Goal: Transaction & Acquisition: Download file/media

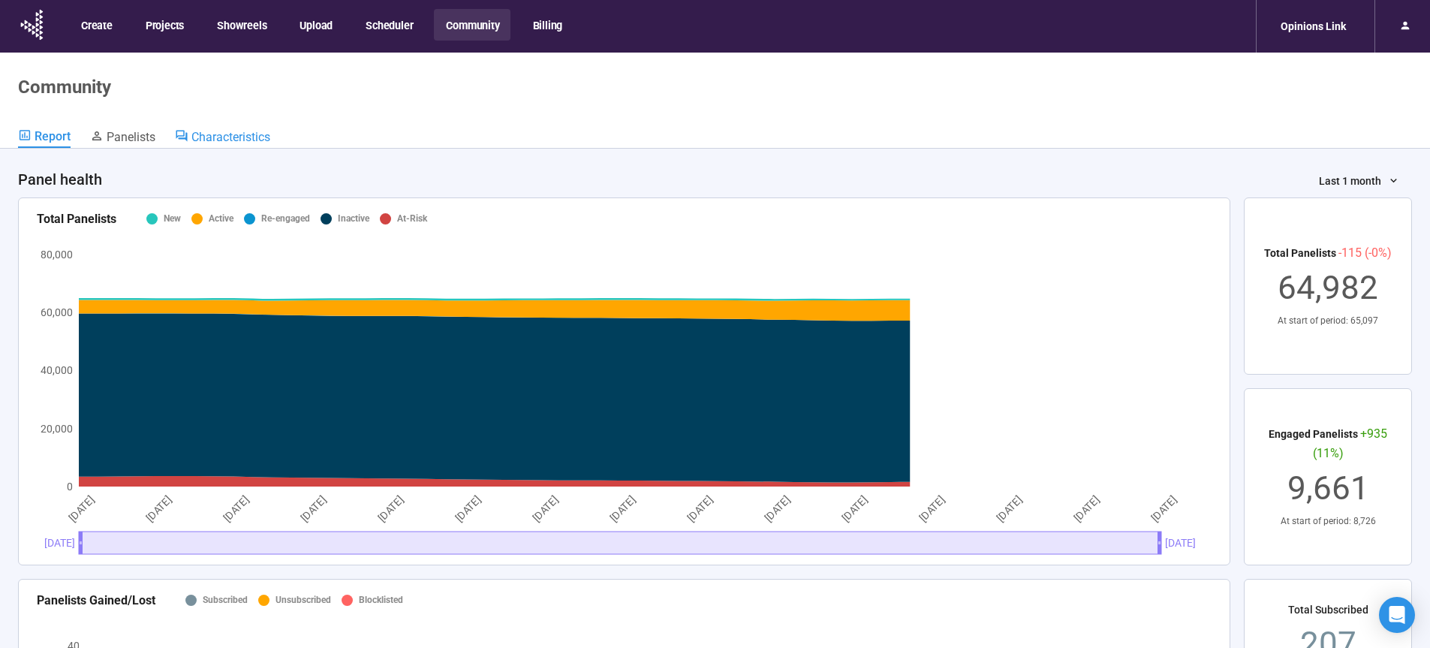
click at [260, 132] on span "Characteristics" at bounding box center [230, 137] width 79 height 14
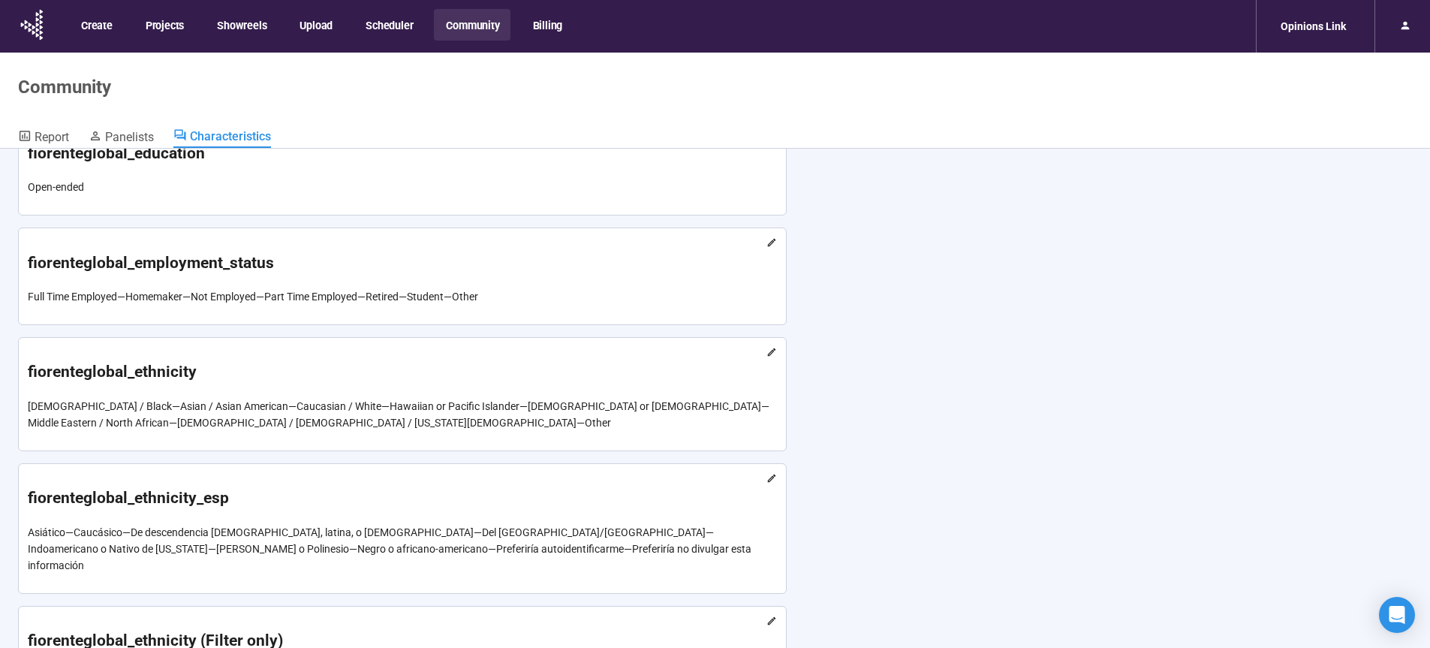
scroll to position [2285, 0]
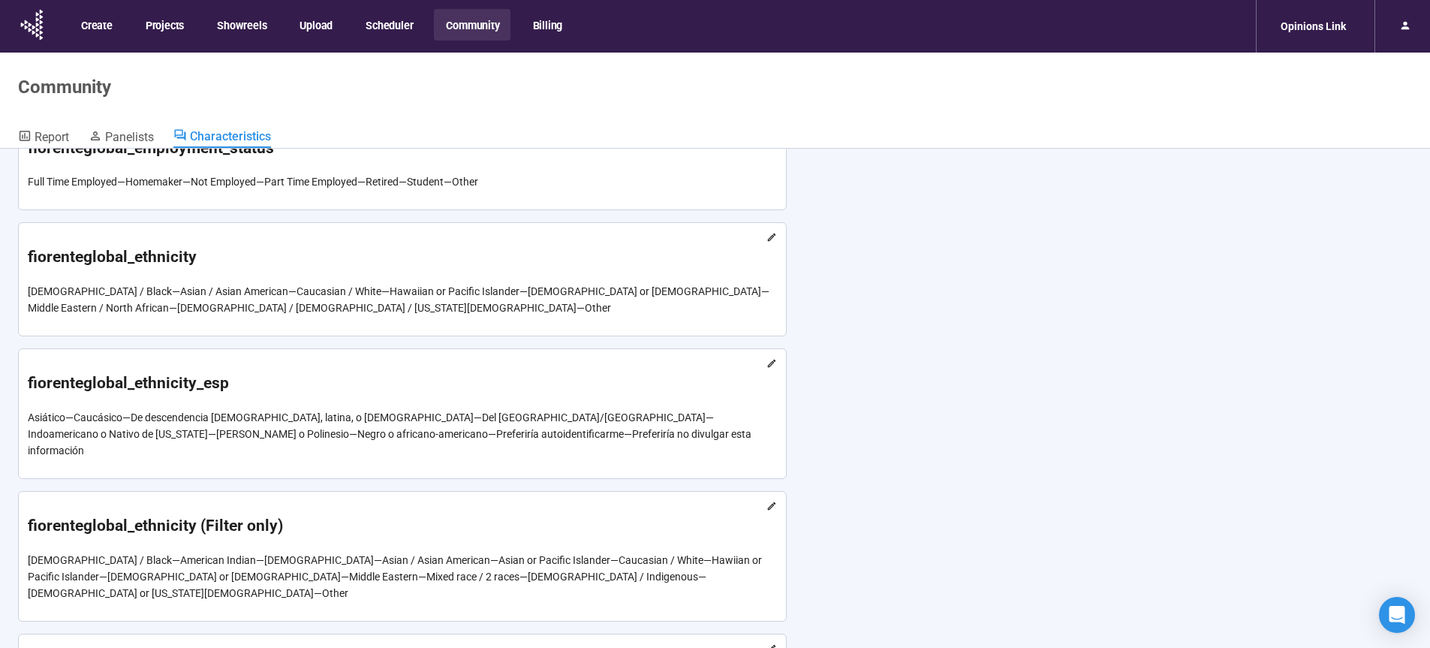
click at [771, 132] on icon at bounding box center [772, 128] width 8 height 8
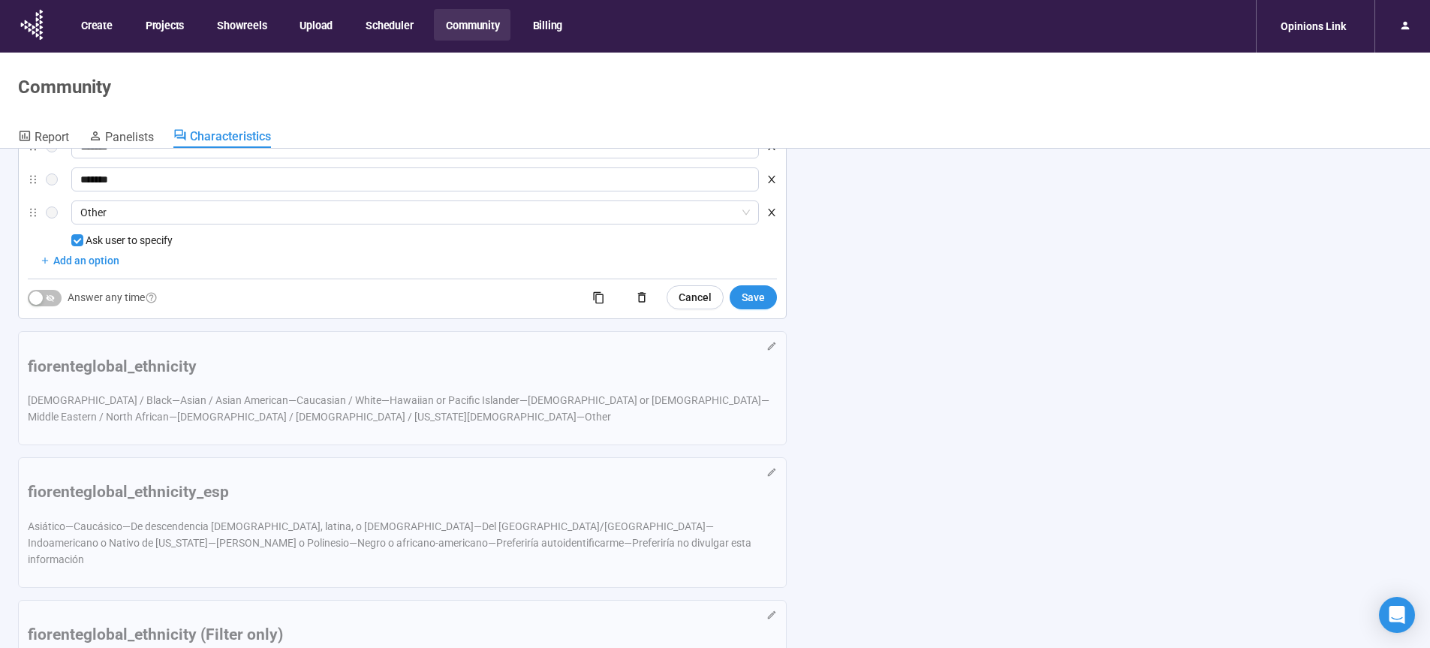
scroll to position [2769, 0]
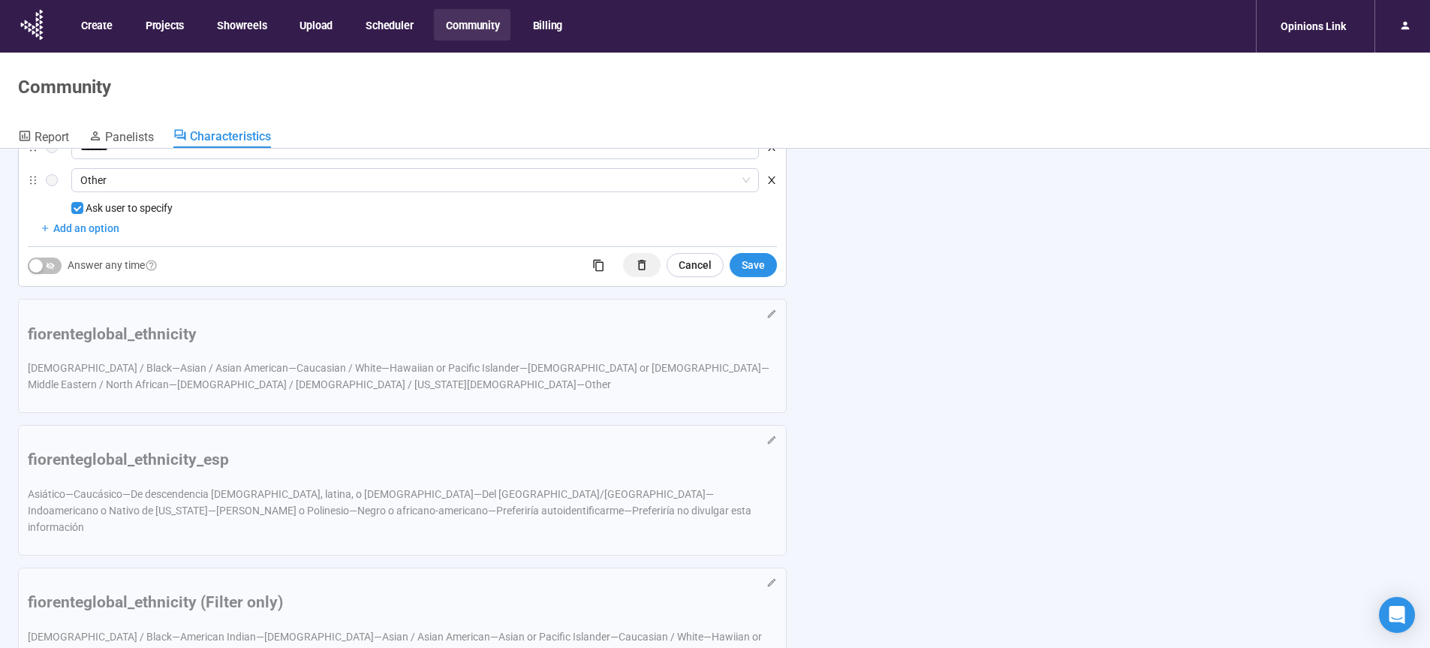
click at [649, 272] on icon "button" at bounding box center [642, 265] width 14 height 14
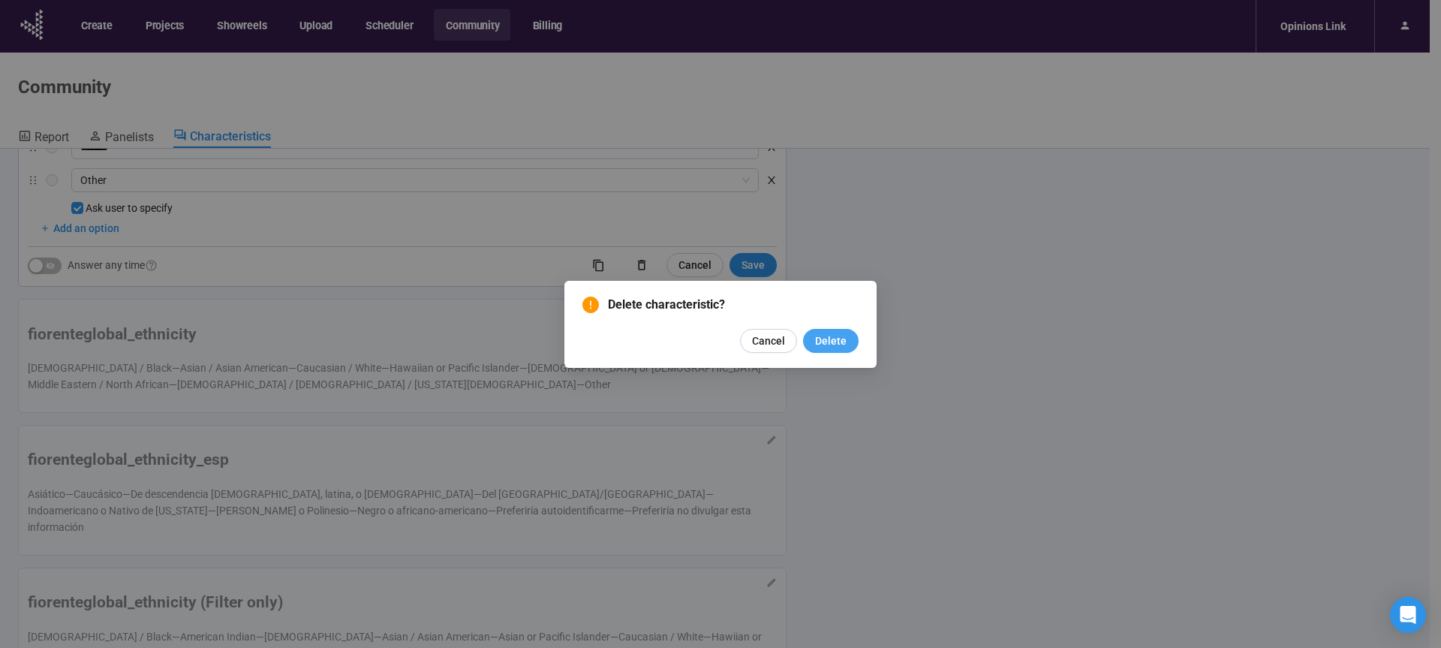
click at [839, 345] on span "Delete" at bounding box center [831, 341] width 32 height 17
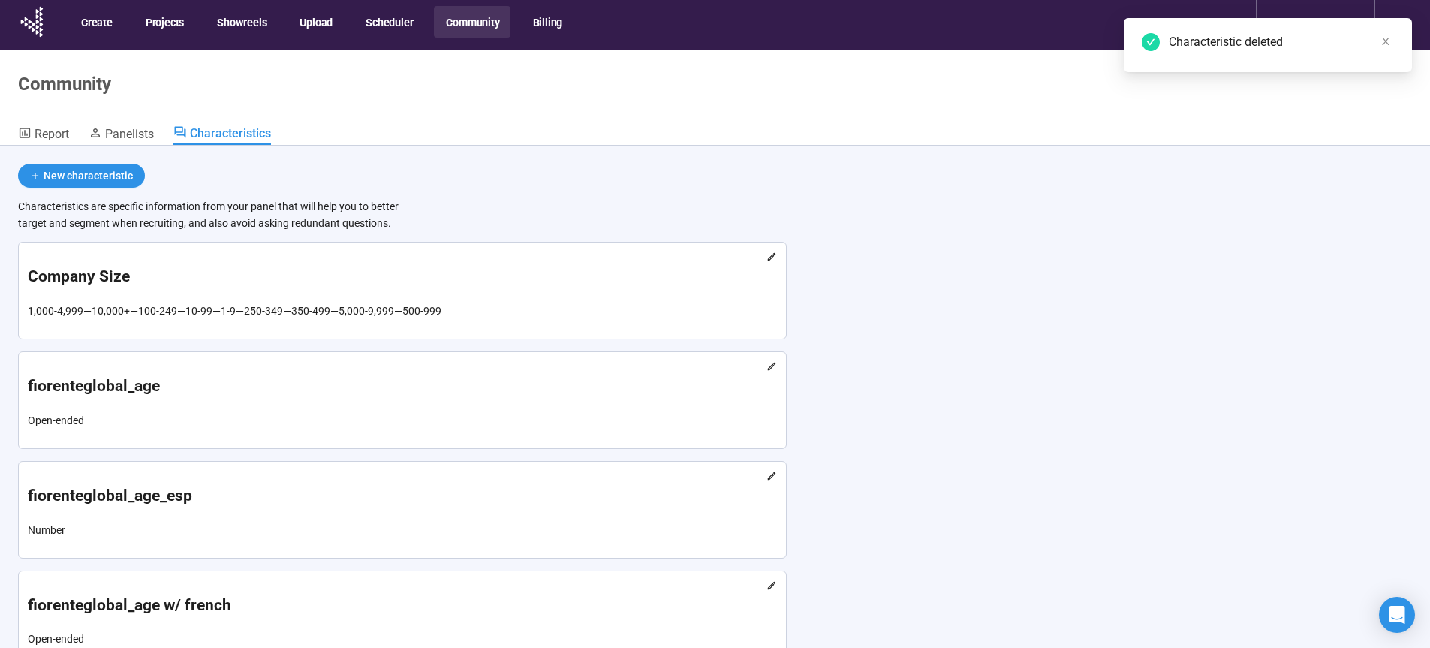
scroll to position [0, 0]
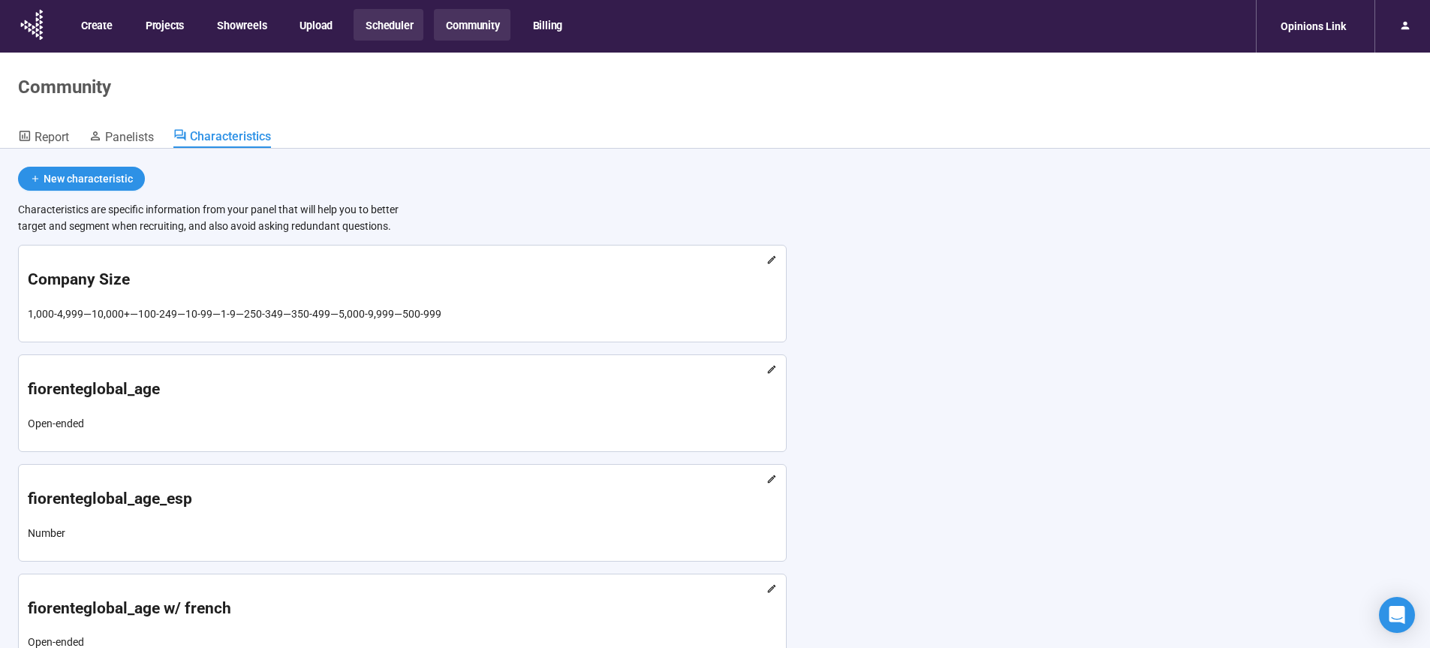
click at [412, 26] on button "Scheduler" at bounding box center [389, 25] width 70 height 32
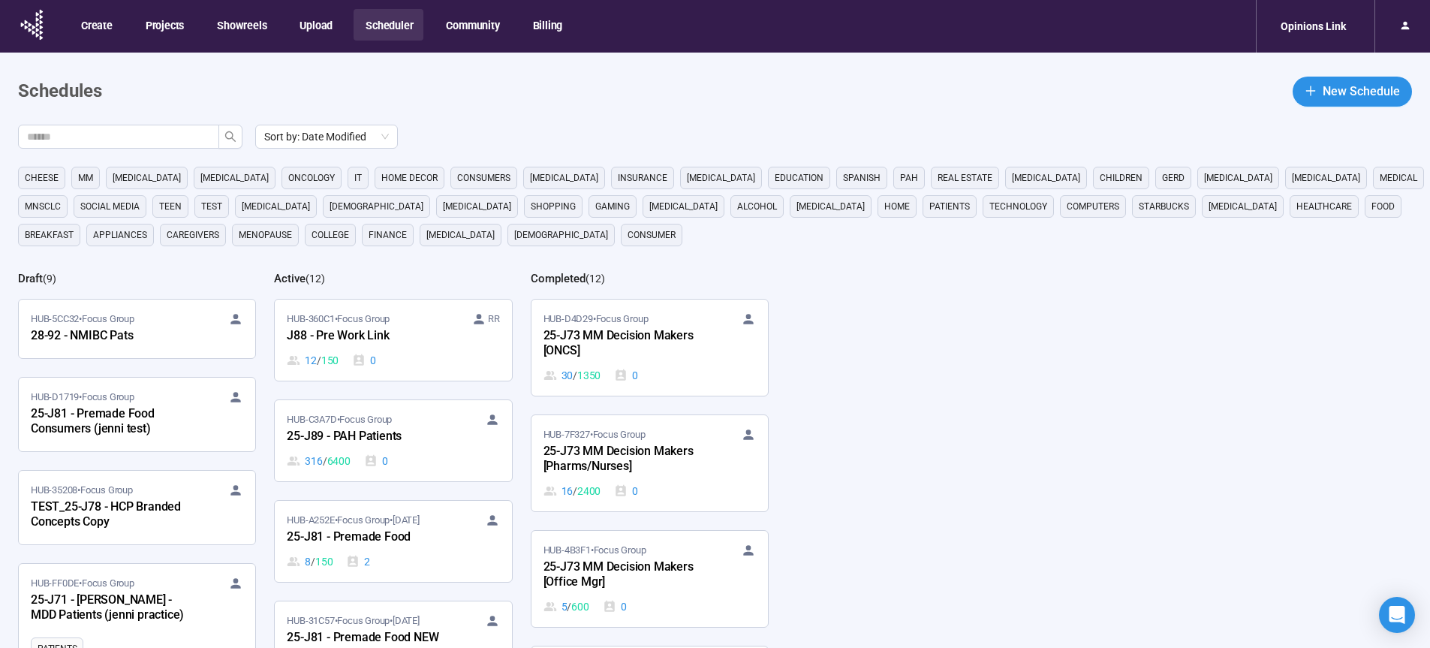
click at [152, 137] on input "text" at bounding box center [112, 136] width 171 height 17
type input "**"
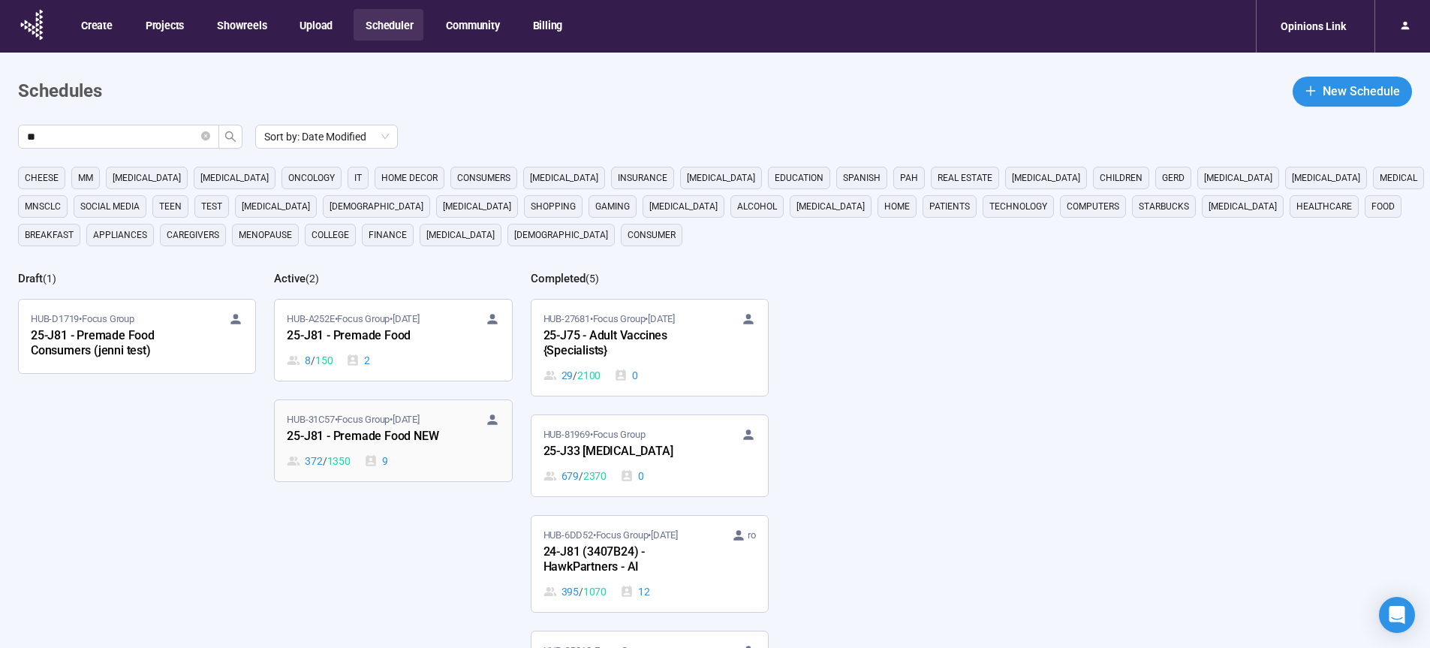
click at [390, 441] on div "25-J81 - Premade Food NEW" at bounding box center [369, 437] width 165 height 20
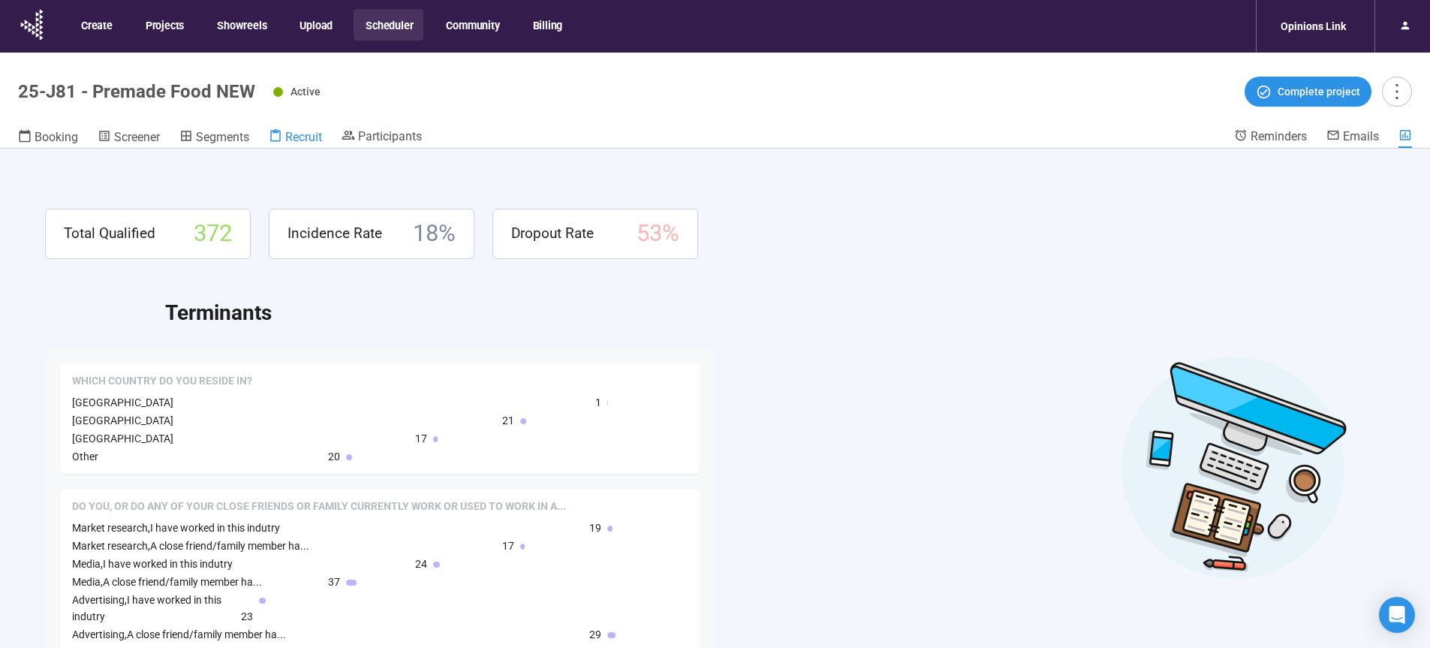
click at [315, 134] on span "Recruit" at bounding box center [303, 137] width 37 height 14
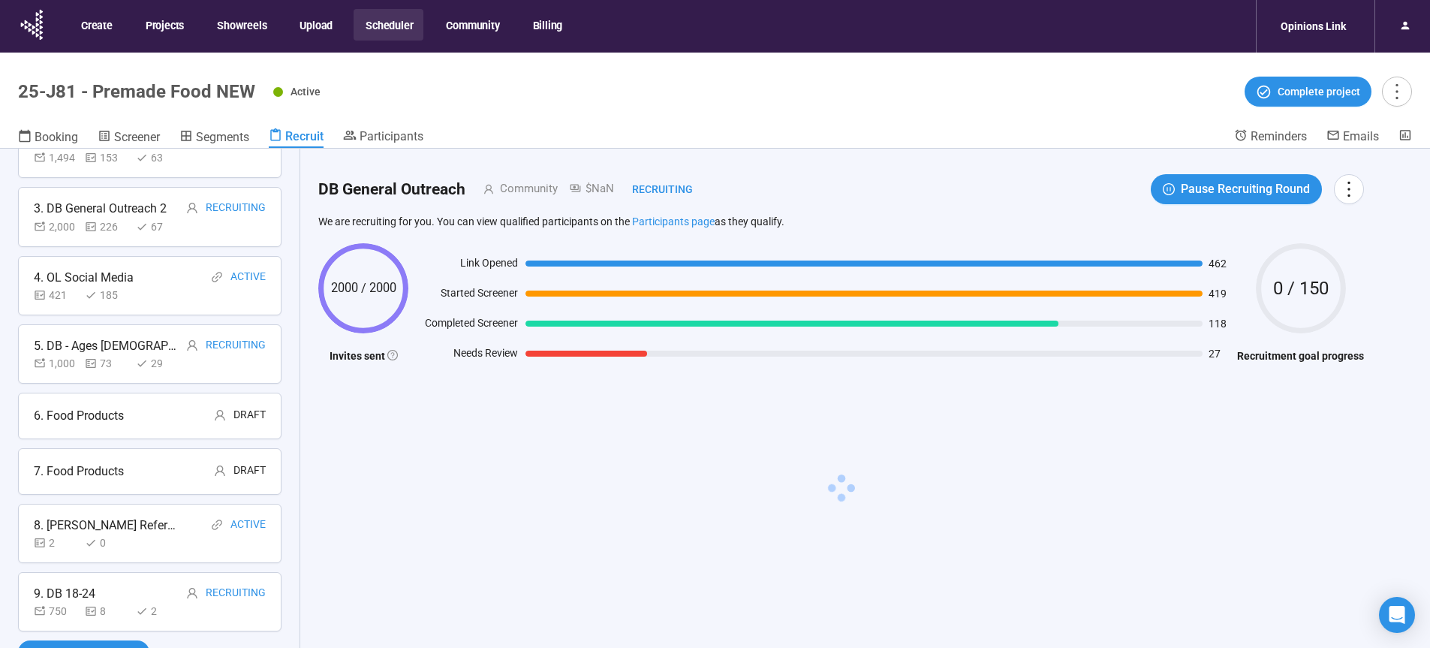
scroll to position [53, 0]
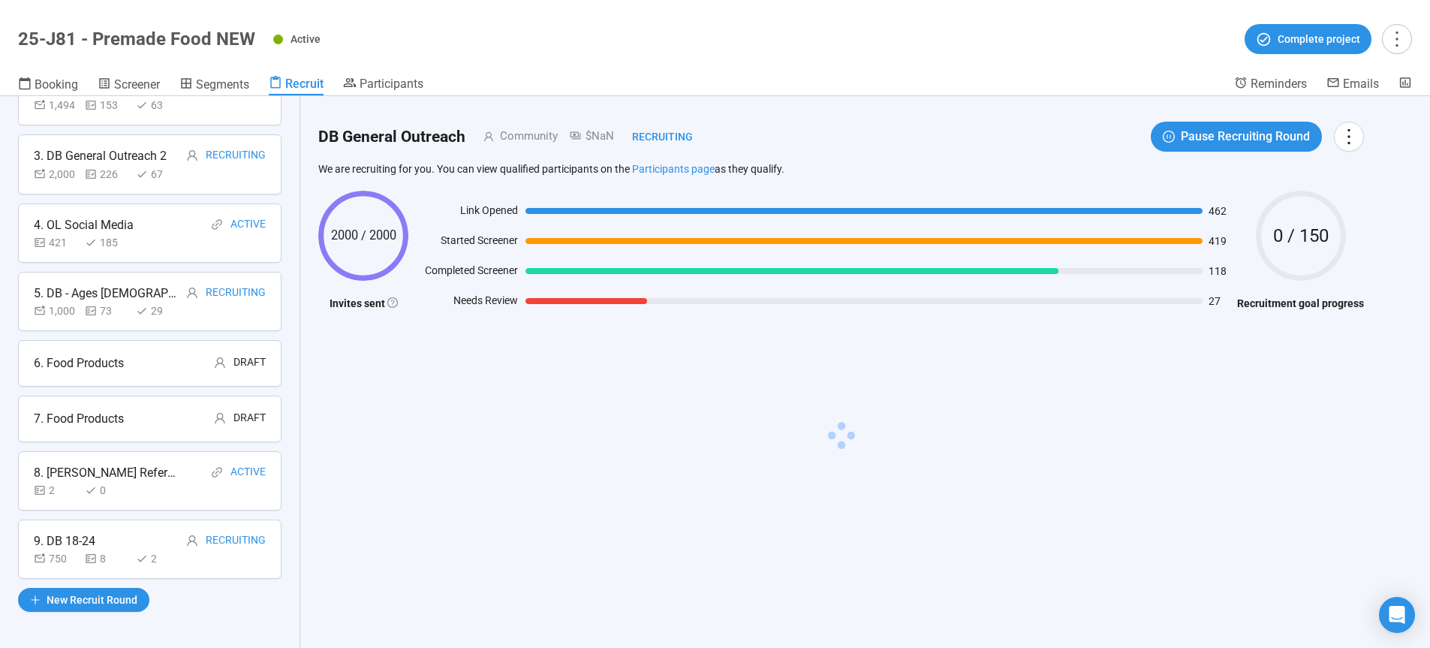
click at [204, 567] on div "750 8 2" at bounding box center [150, 558] width 232 height 17
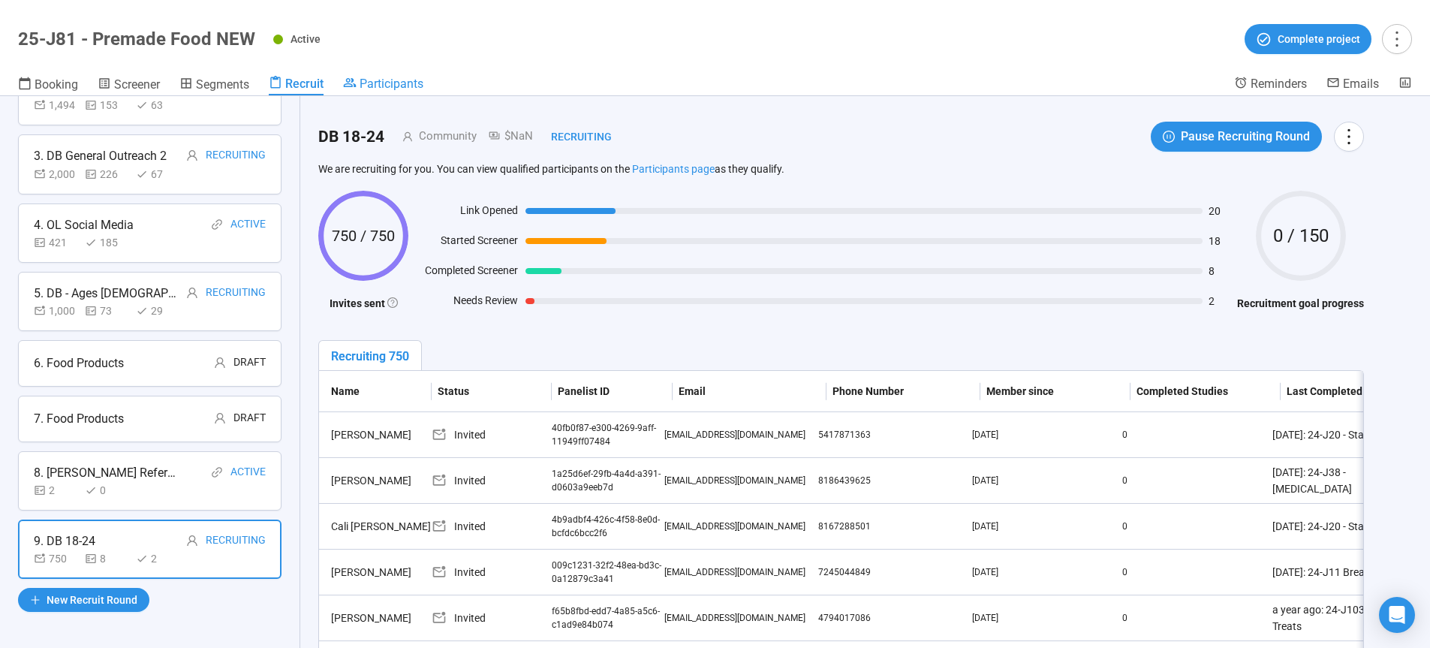
click at [384, 81] on span "Participants" at bounding box center [392, 84] width 64 height 14
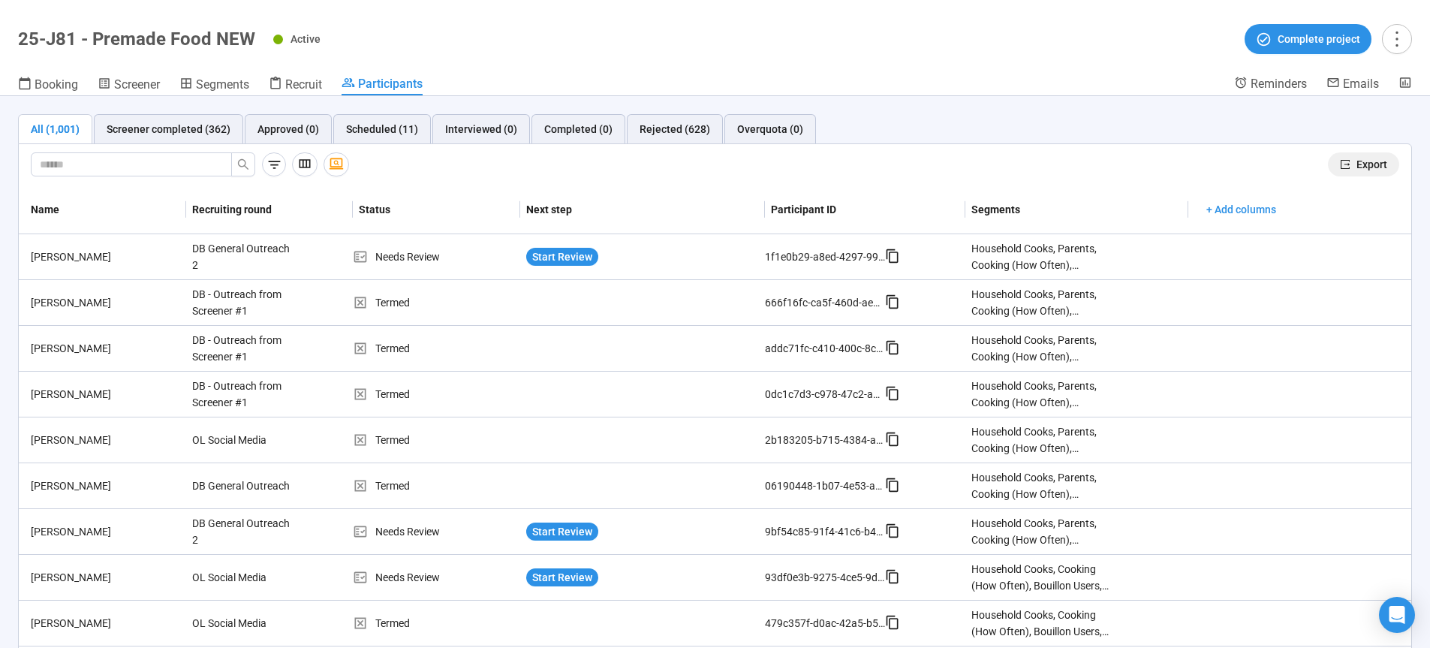
click at [1348, 173] on button "Export" at bounding box center [1363, 164] width 71 height 24
